Goal: Task Accomplishment & Management: Manage account settings

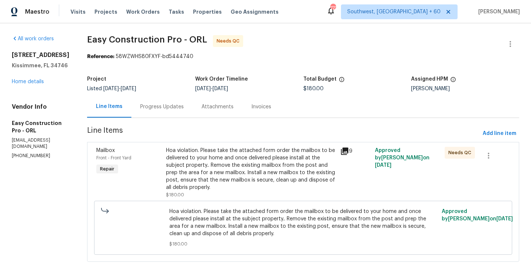
click at [217, 163] on div "Hoa violation. Please take the attached form order the mailbox to be delivered …" at bounding box center [251, 169] width 170 height 44
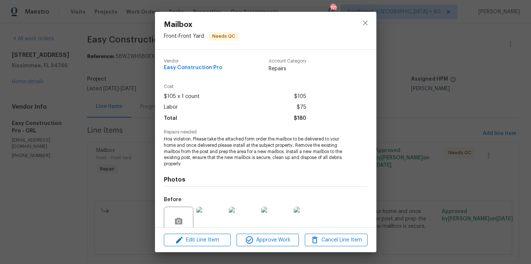
scroll to position [64, 0]
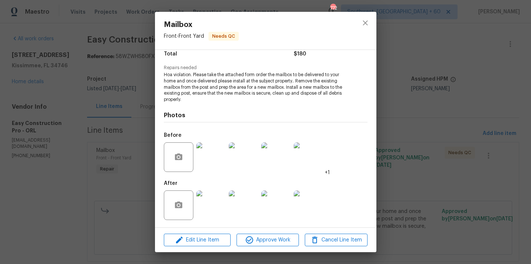
click at [209, 212] on img at bounding box center [211, 205] width 30 height 30
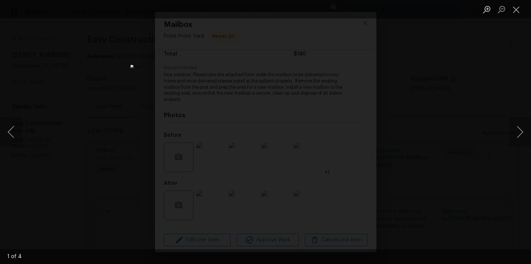
drag, startPoint x: 171, startPoint y: 8, endPoint x: 302, endPoint y: 146, distance: 189.8
click at [302, 146] on div "1 of 4" at bounding box center [265, 132] width 531 height 264
click at [513, 135] on button "Next image" at bounding box center [520, 132] width 22 height 30
click at [518, 123] on button "Next image" at bounding box center [520, 132] width 22 height 30
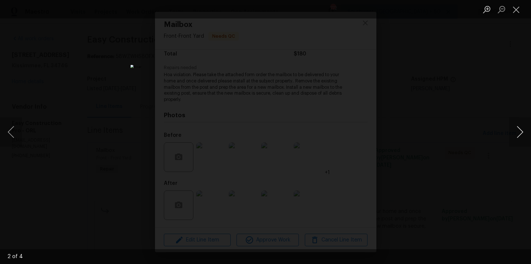
click at [511, 128] on button "Next image" at bounding box center [520, 132] width 22 height 30
click at [519, 128] on button "Next image" at bounding box center [520, 132] width 22 height 30
click at [516, 8] on button "Close lightbox" at bounding box center [516, 9] width 15 height 13
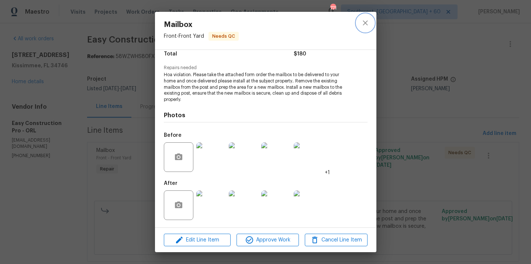
click at [360, 26] on button "close" at bounding box center [366, 23] width 18 height 18
